Goal: Information Seeking & Learning: Find specific fact

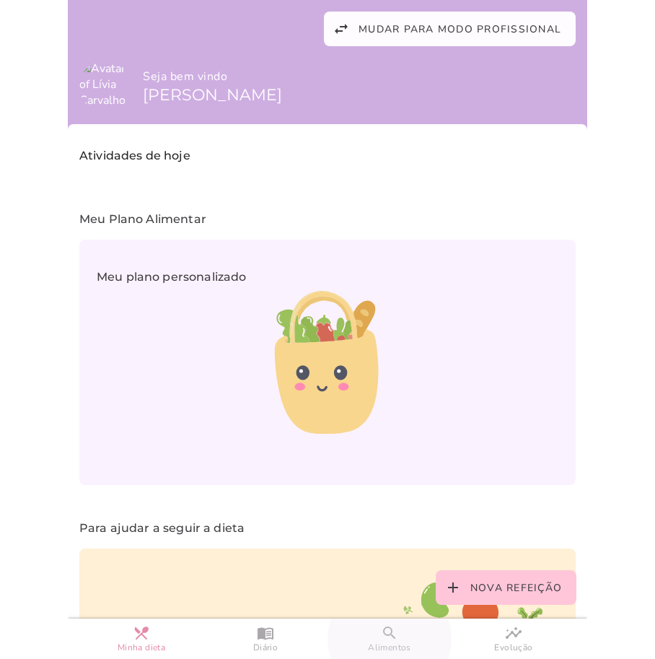
click at [399, 638] on link "search Alimentos" at bounding box center [390, 638] width 124 height 40
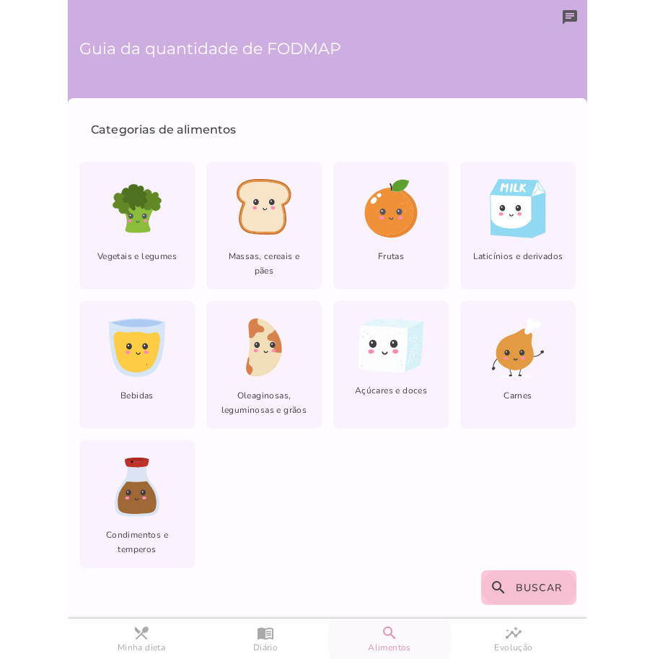
click at [511, 584] on button "search Buscar" at bounding box center [529, 587] width 96 height 35
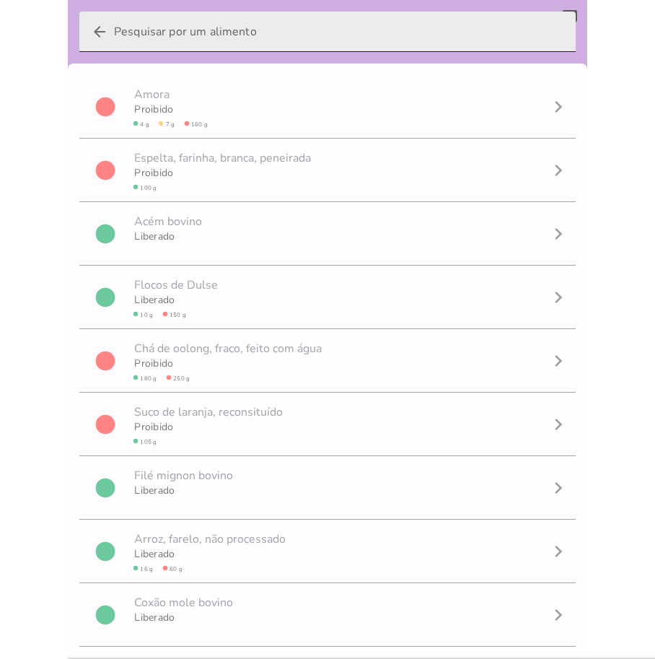
click at [189, 35] on input "arrow_back" at bounding box center [339, 32] width 450 height 40
type input "água de coco"
type mwc-textfield "água de coco"
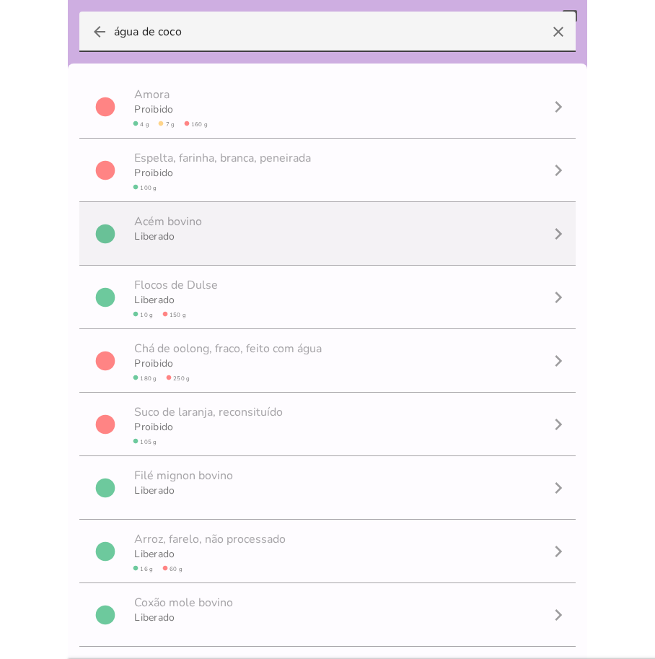
scroll to position [1, 0]
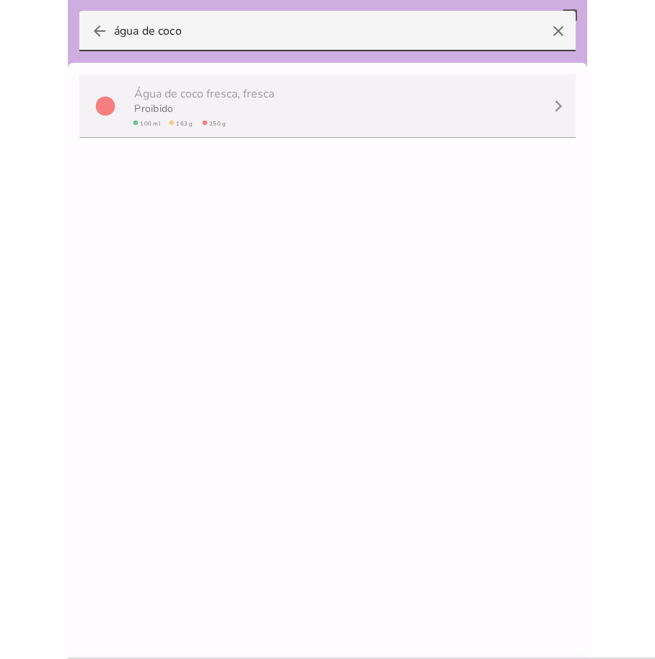
click at [205, 99] on span "Á g u a d e c o c o f r e s c a , [PERSON_NAME]" at bounding box center [205, 94] width 143 height 16
